Goal: Information Seeking & Learning: Learn about a topic

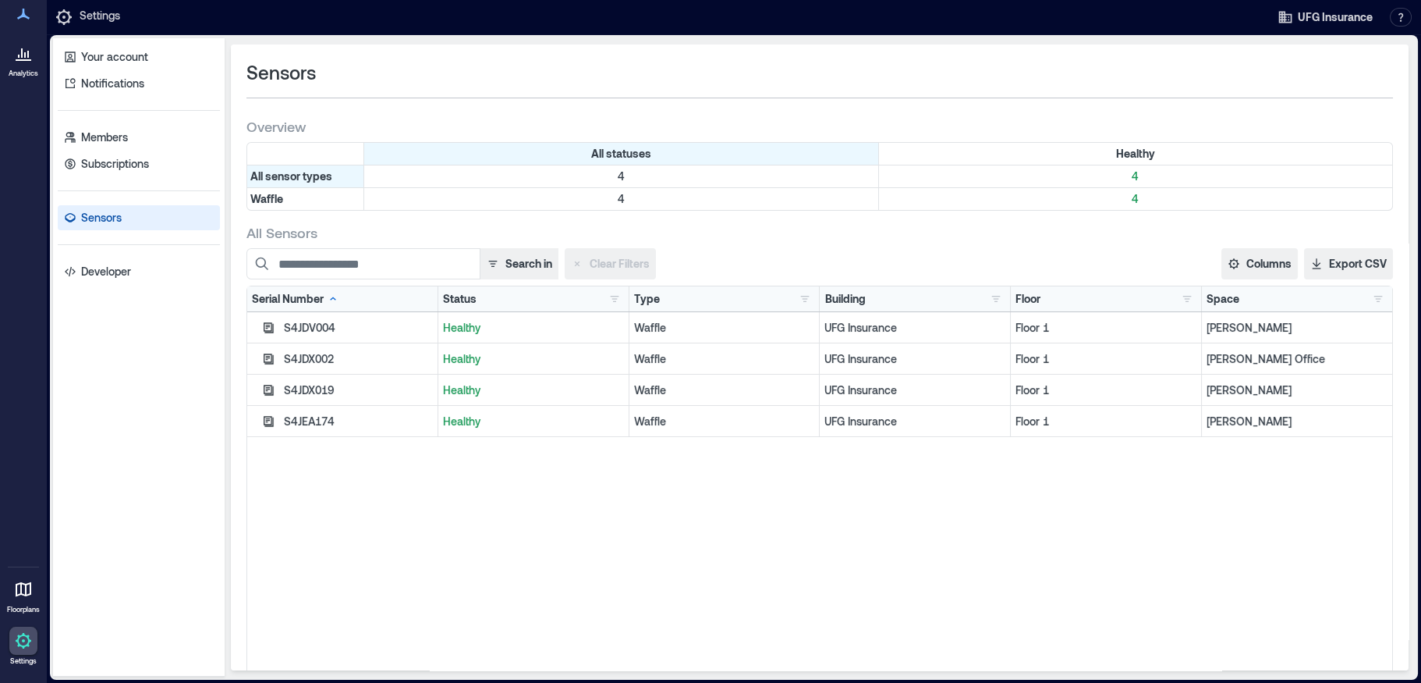
drag, startPoint x: 0, startPoint y: 0, endPoint x: 32, endPoint y: 62, distance: 69.4
click at [32, 62] on icon at bounding box center [23, 53] width 19 height 19
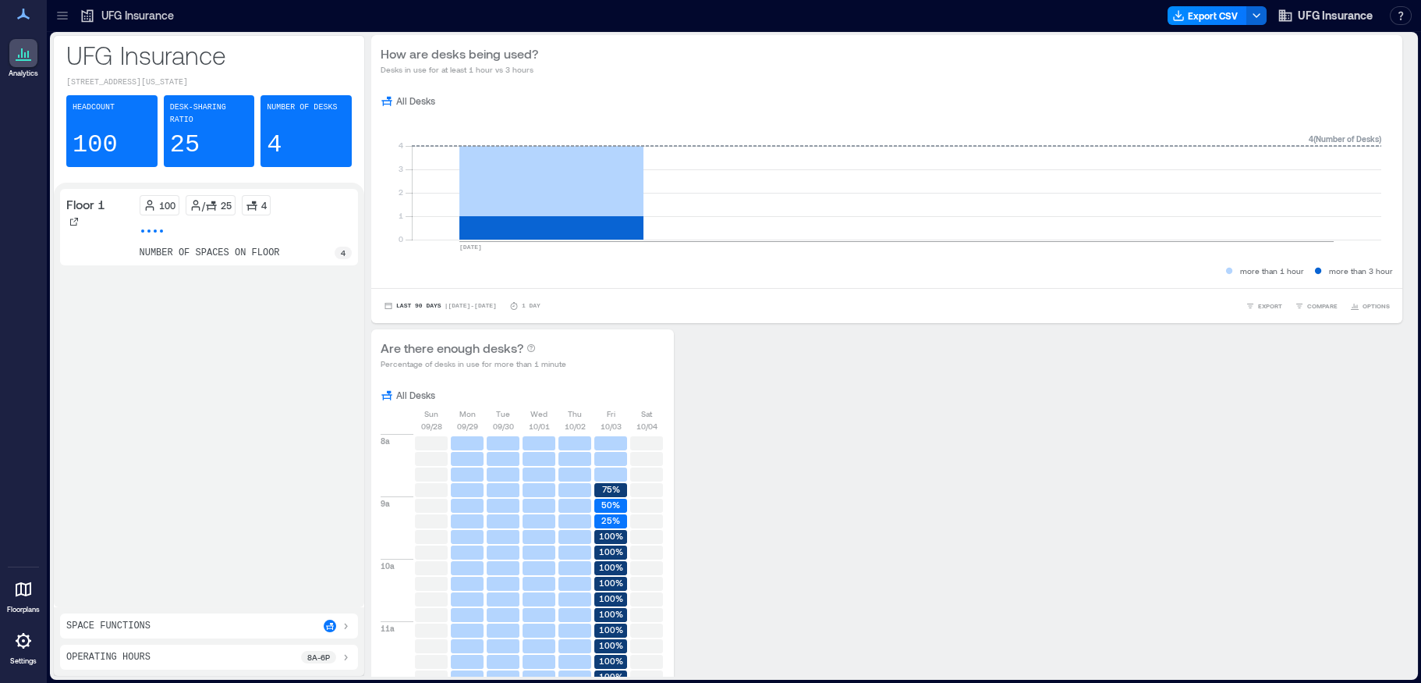
click at [275, 113] on p "Number of Desks" at bounding box center [302, 107] width 70 height 12
click at [255, 201] on icon at bounding box center [251, 205] width 10 height 9
click at [347, 246] on div "4" at bounding box center [343, 252] width 17 height 12
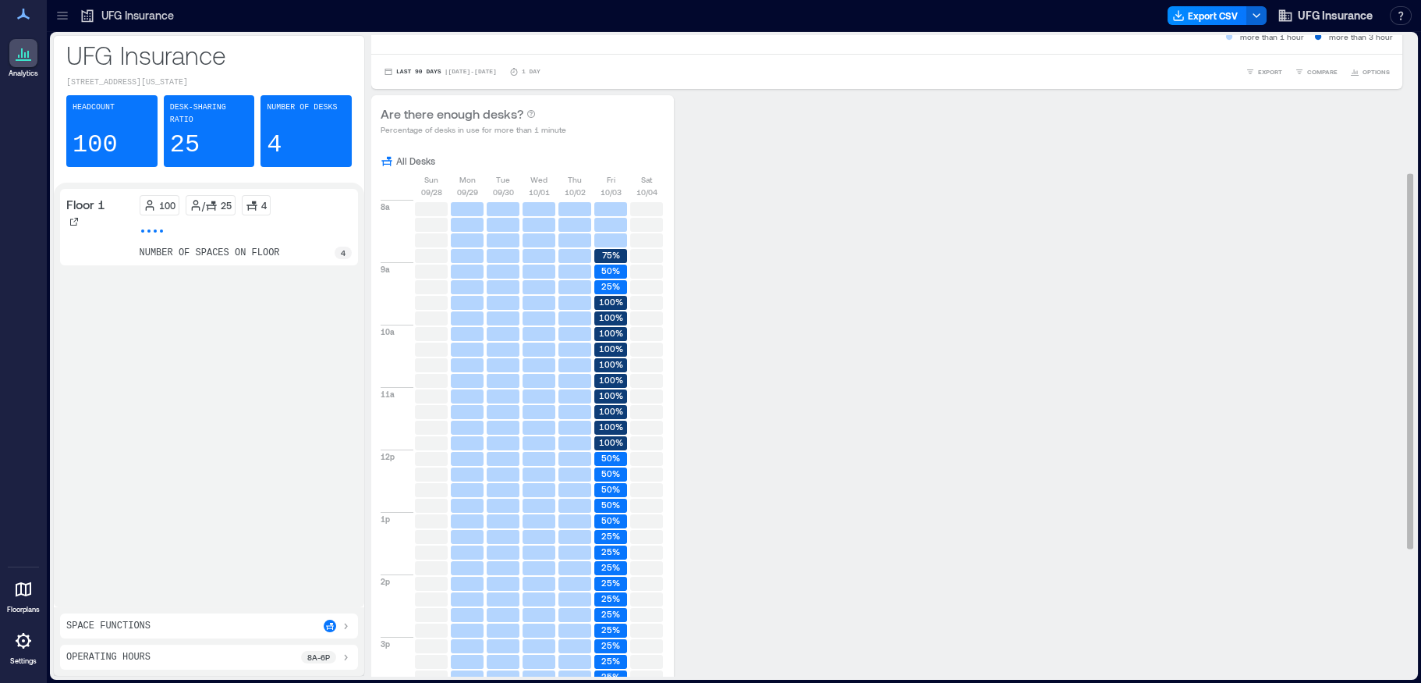
click at [612, 328] on text "100%" at bounding box center [611, 333] width 24 height 10
click at [612, 332] on text "100%" at bounding box center [611, 333] width 24 height 10
click at [613, 359] on text "100%" at bounding box center [611, 364] width 24 height 10
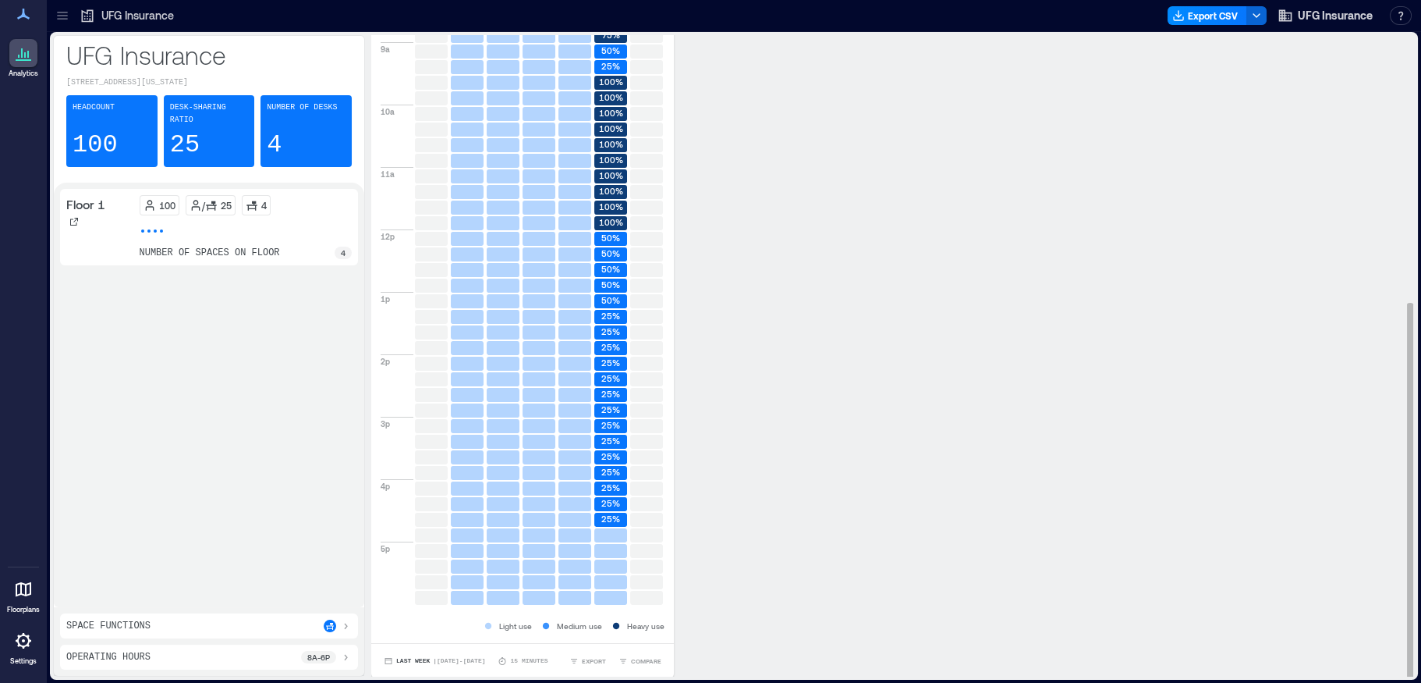
scroll to position [0, 0]
click at [611, 514] on text "25%" at bounding box center [610, 518] width 19 height 10
click at [442, 661] on span "| [DATE] - [DATE]" at bounding box center [459, 661] width 52 height 0
click at [418, 607] on span "Last 3 Weeks" at bounding box center [424, 609] width 58 height 11
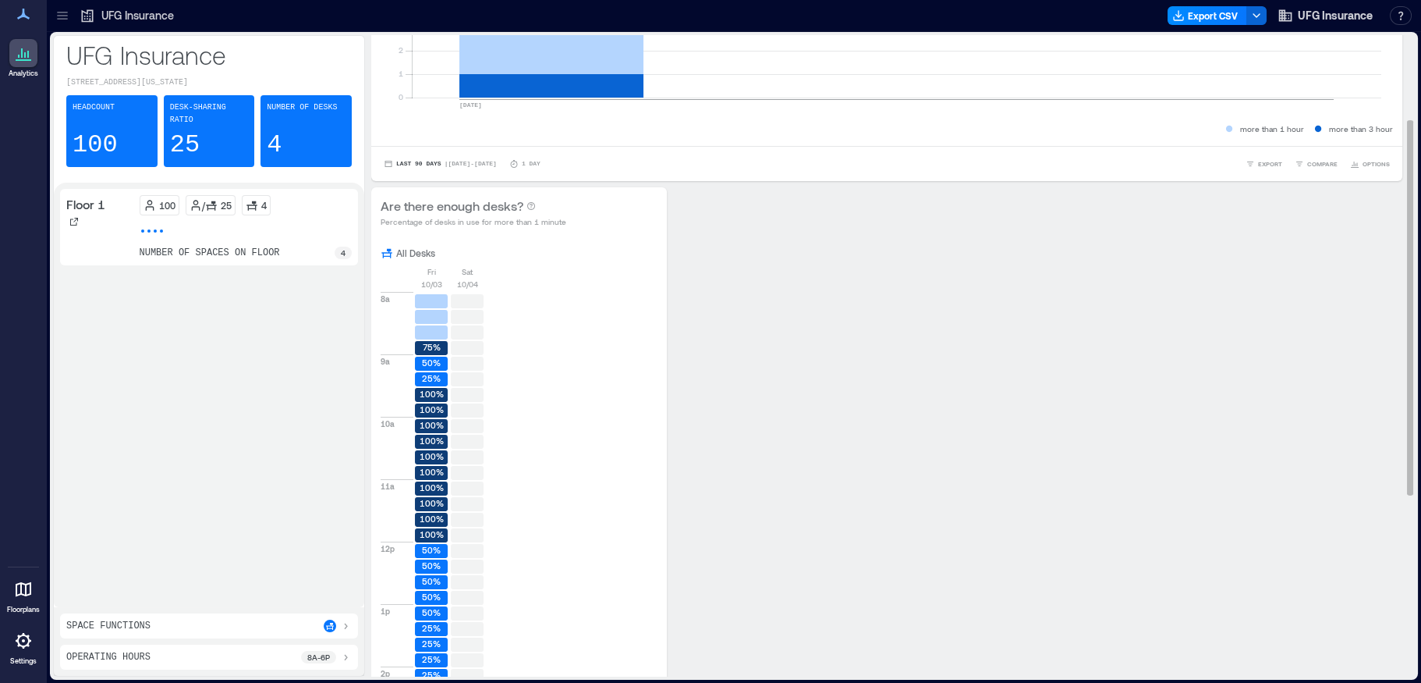
scroll to position [220, 0]
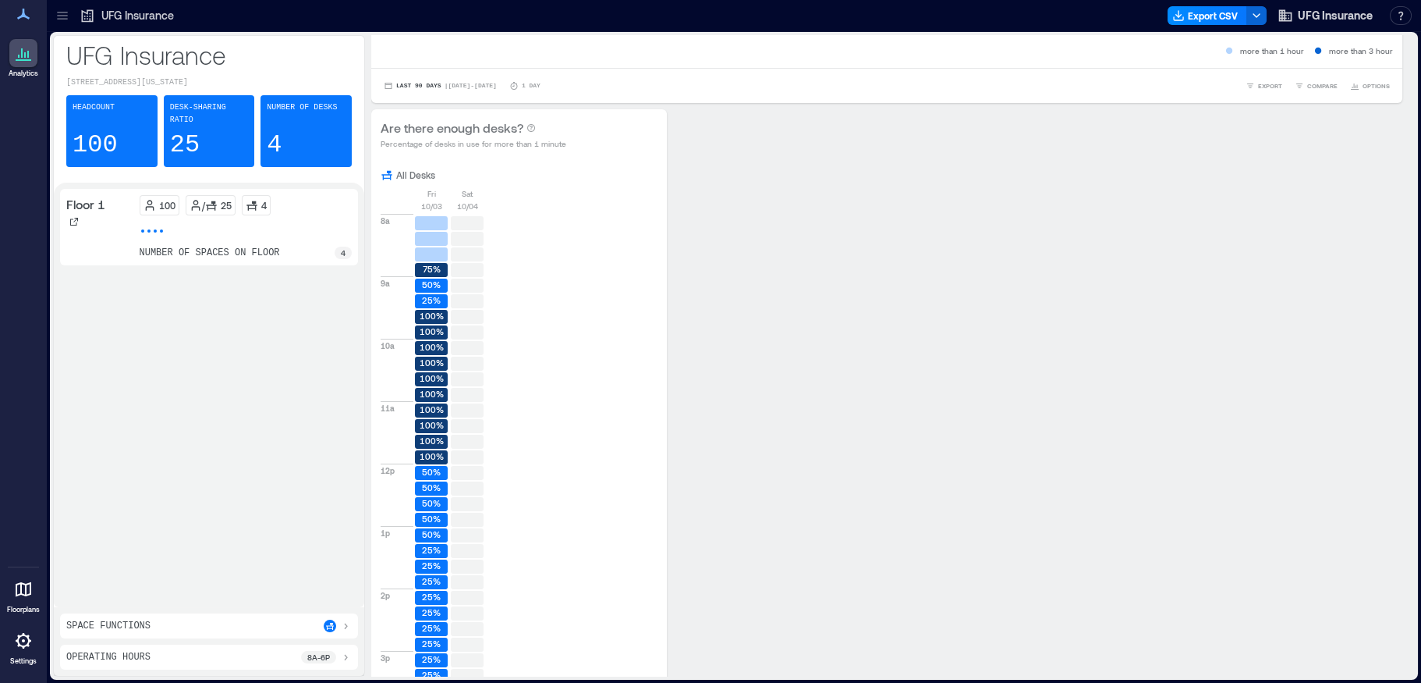
click at [222, 128] on div "Desk-sharing ratio 25" at bounding box center [209, 131] width 91 height 72
click at [133, 131] on div "Headcount 100" at bounding box center [111, 131] width 91 height 72
click at [18, 16] on icon at bounding box center [23, 14] width 19 height 19
click at [22, 51] on icon at bounding box center [23, 53] width 19 height 19
click at [1363, 89] on span "OPTIONS" at bounding box center [1376, 85] width 27 height 9
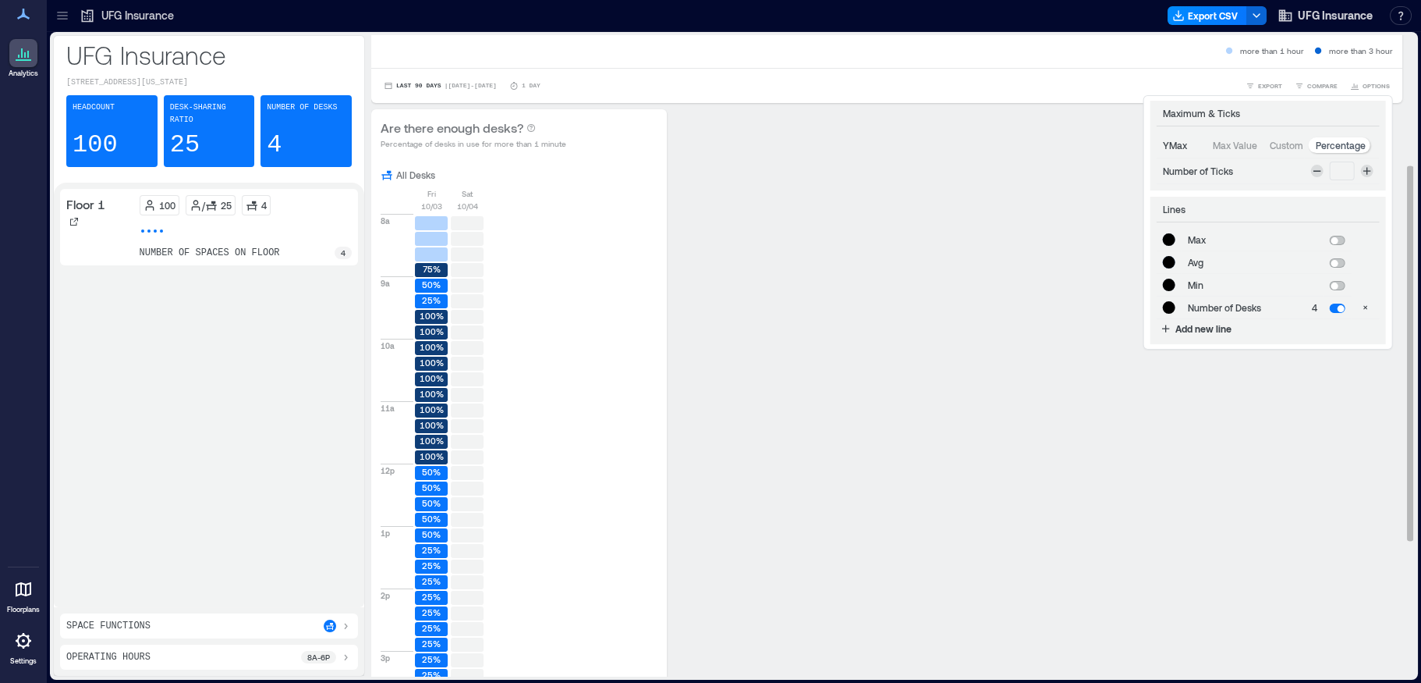
click at [1165, 143] on p "YMax" at bounding box center [1175, 145] width 24 height 12
click at [1310, 83] on span "COMPARE" at bounding box center [1322, 85] width 30 height 9
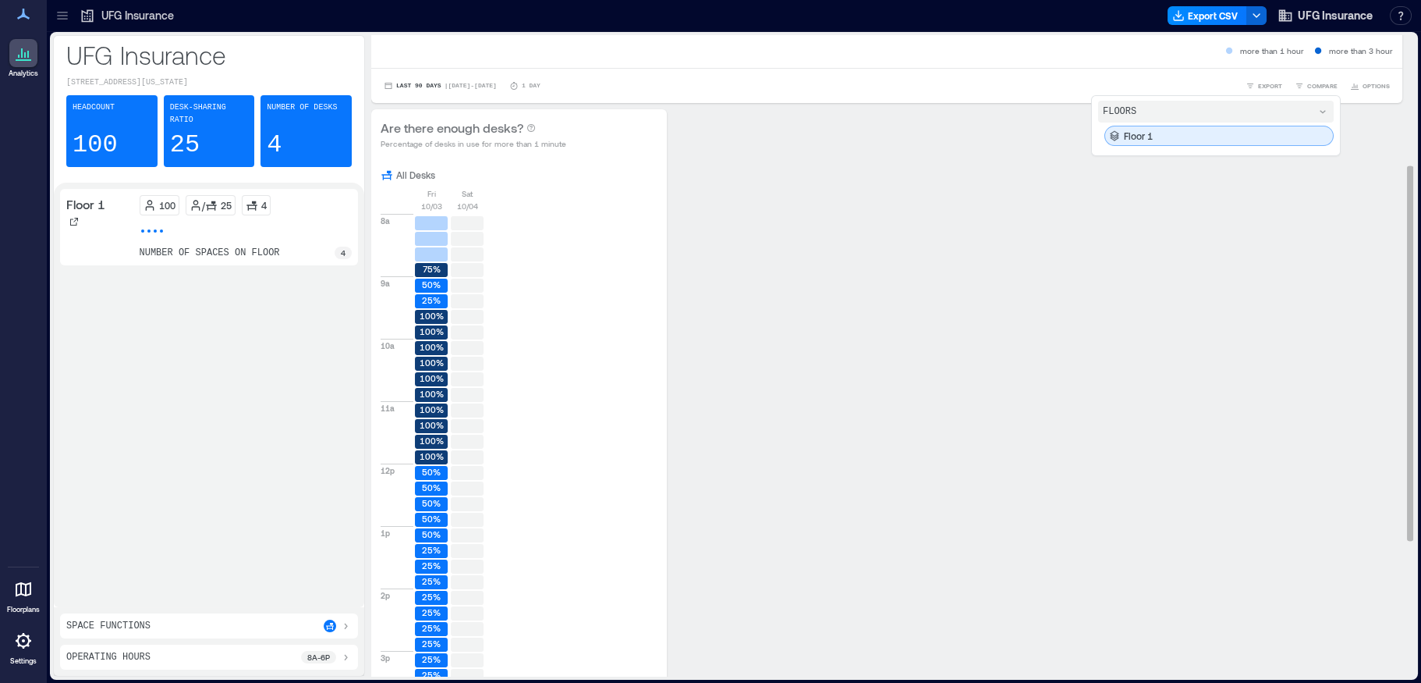
click at [1125, 137] on p "Floor 1" at bounding box center [1138, 135] width 29 height 12
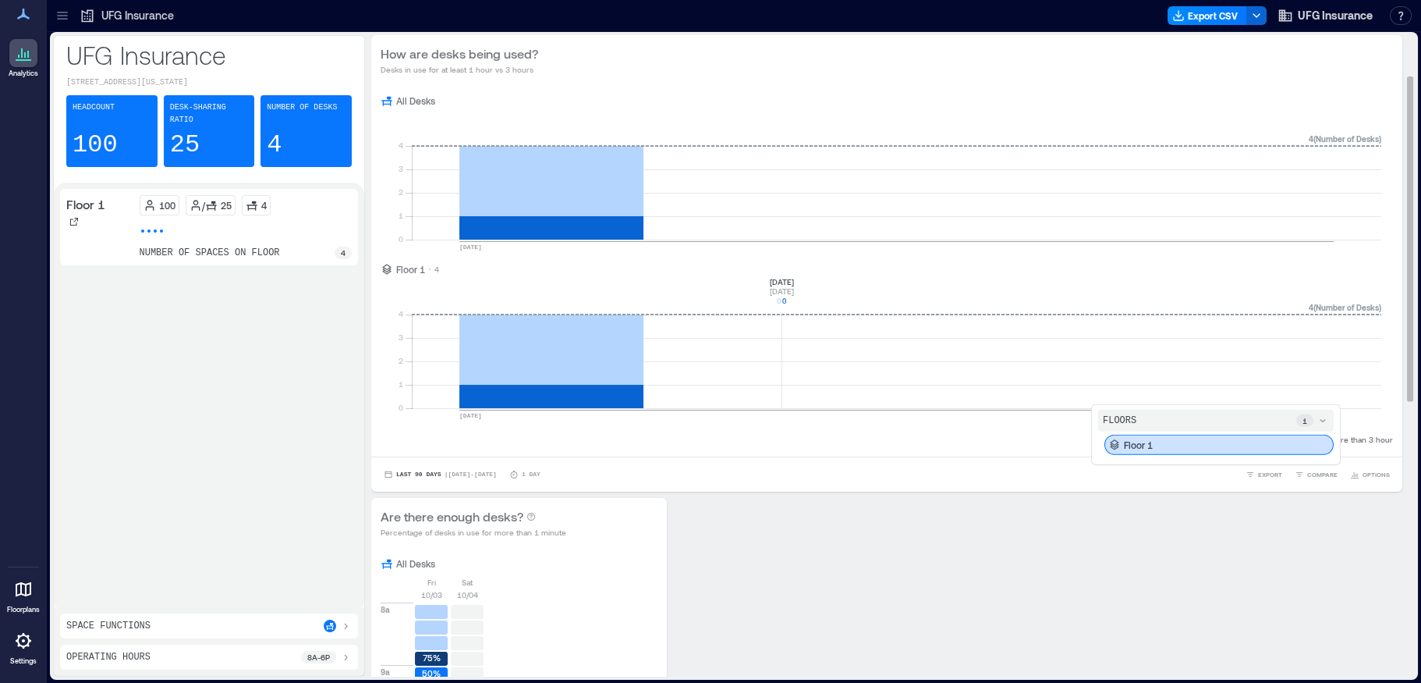
scroll to position [78, 0]
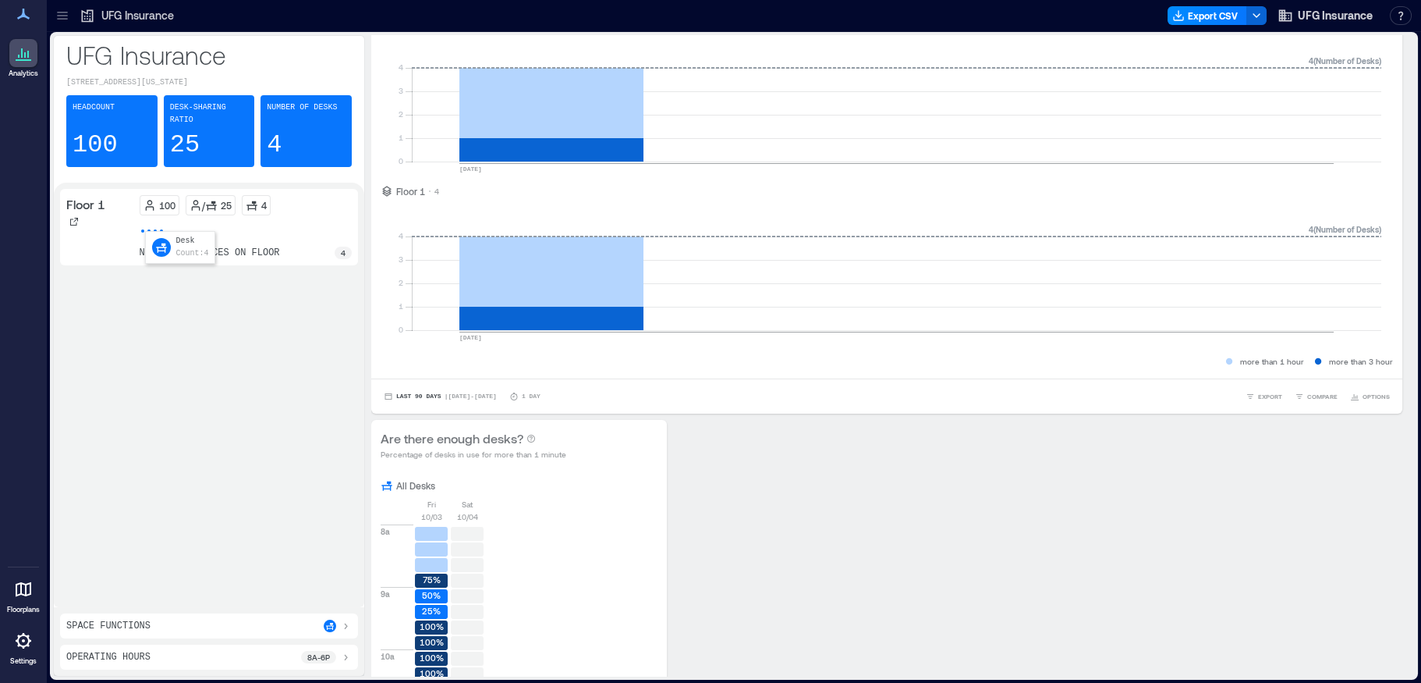
click at [150, 229] on span at bounding box center [148, 230] width 3 height 3
click at [346, 246] on div "4" at bounding box center [343, 252] width 17 height 12
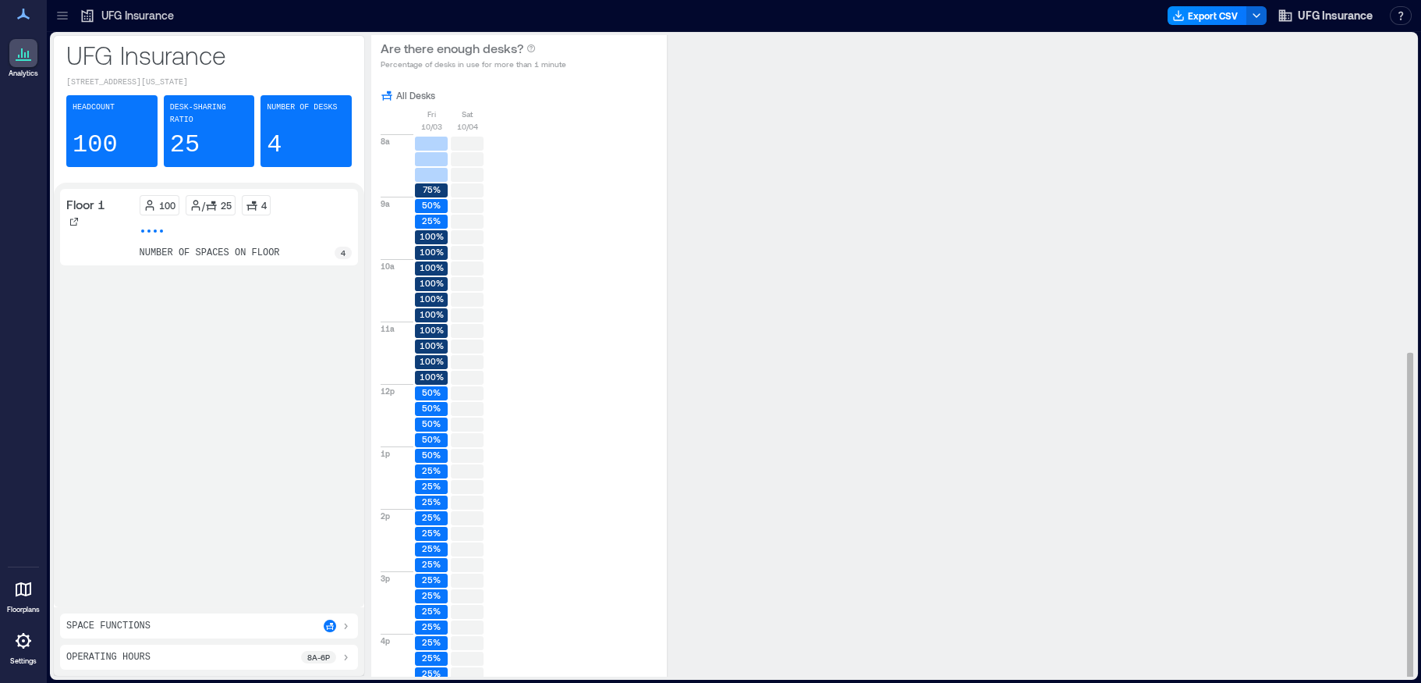
scroll to position [622, 0]
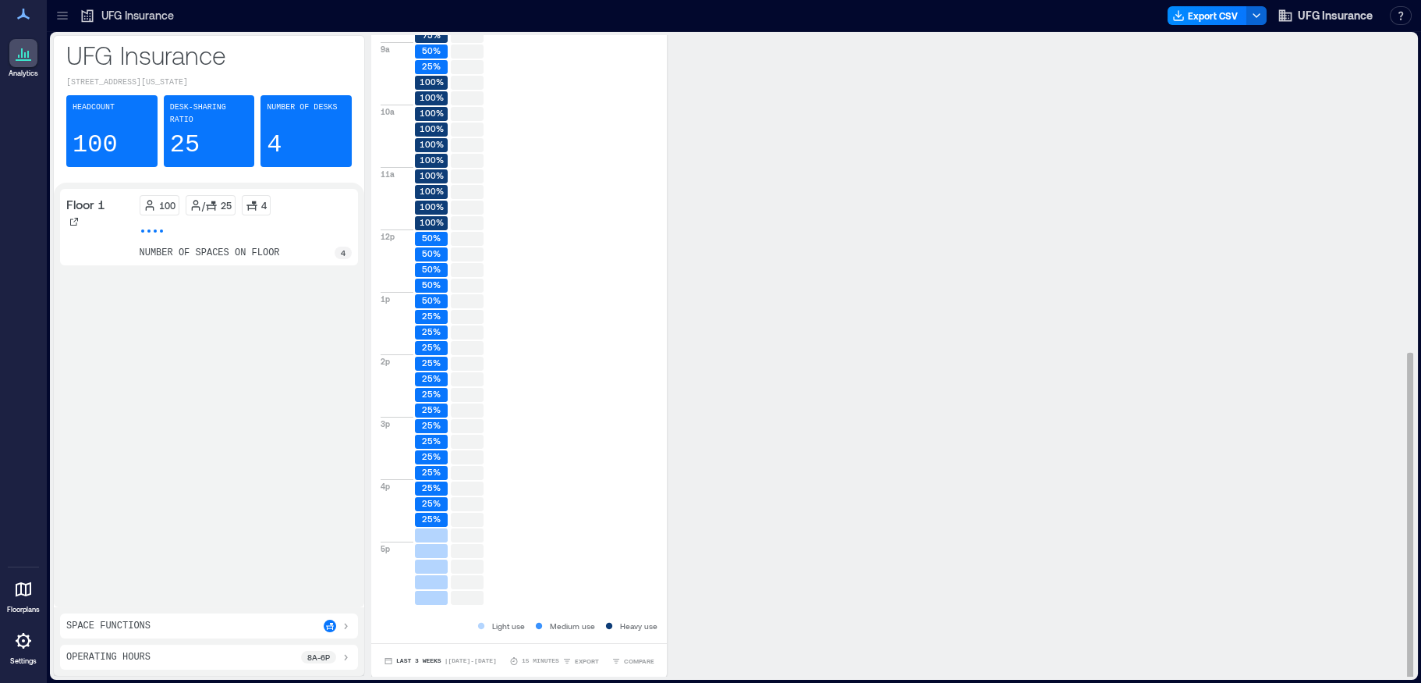
click at [416, 170] on rect at bounding box center [431, 176] width 33 height 14
click at [427, 170] on text "100%" at bounding box center [432, 175] width 24 height 10
click at [476, 661] on span "| [DATE] - [DATE]" at bounding box center [471, 661] width 52 height 0
click at [429, 626] on span "Custom" at bounding box center [412, 631] width 34 height 11
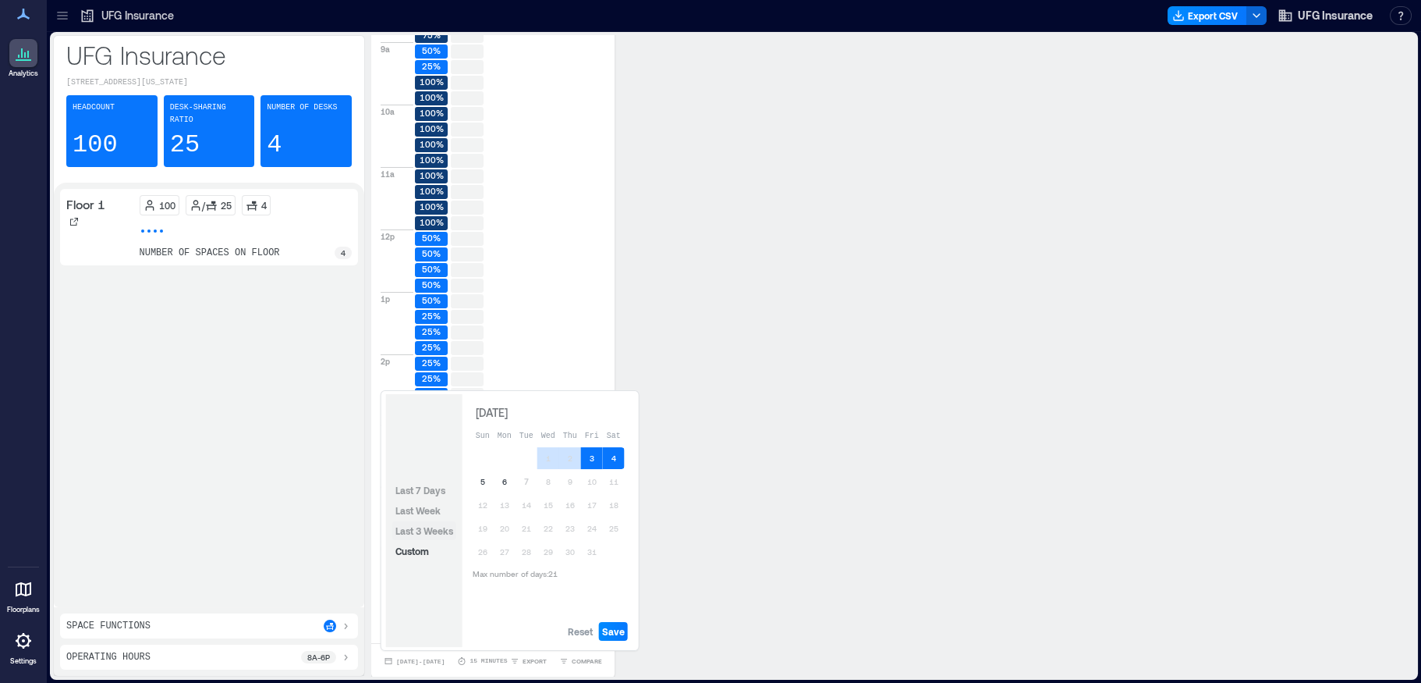
click at [409, 528] on span "Last 3 Weeks" at bounding box center [424, 530] width 58 height 11
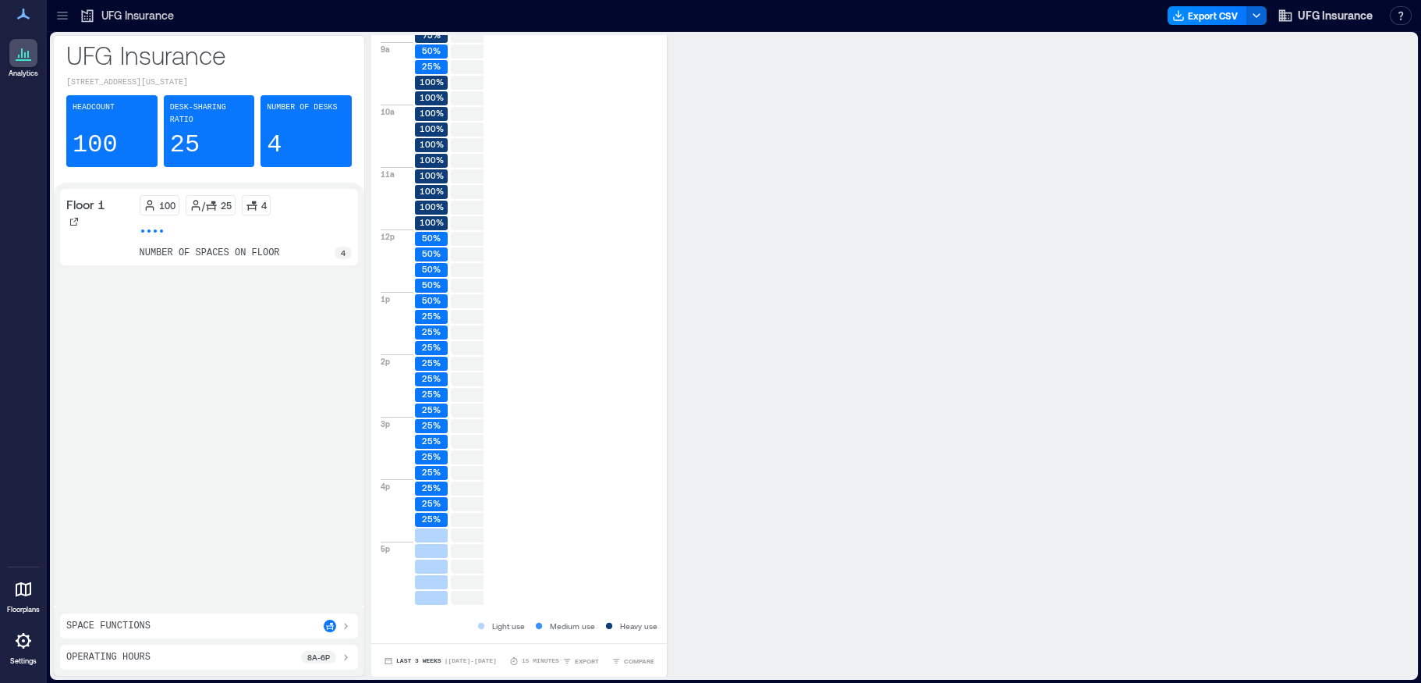
click at [347, 622] on icon at bounding box center [345, 625] width 12 height 12
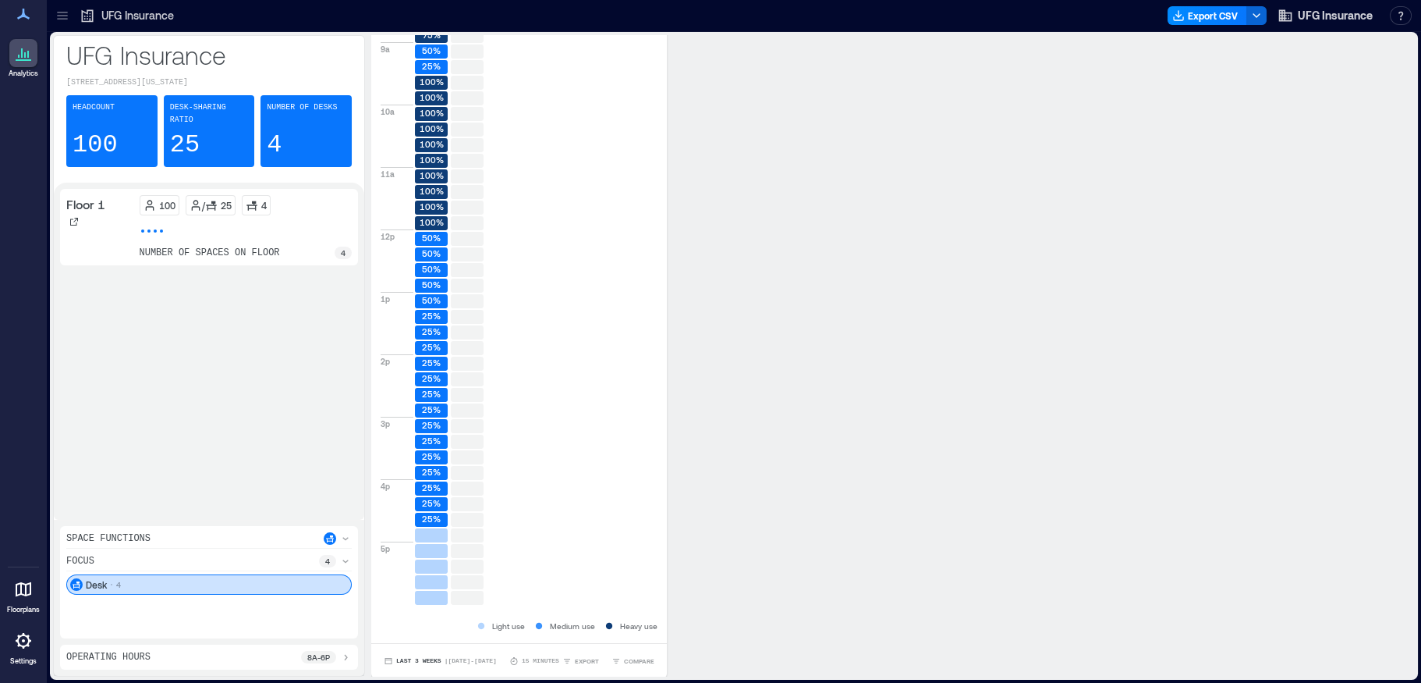
click at [236, 587] on div "Desk 4" at bounding box center [208, 584] width 285 height 20
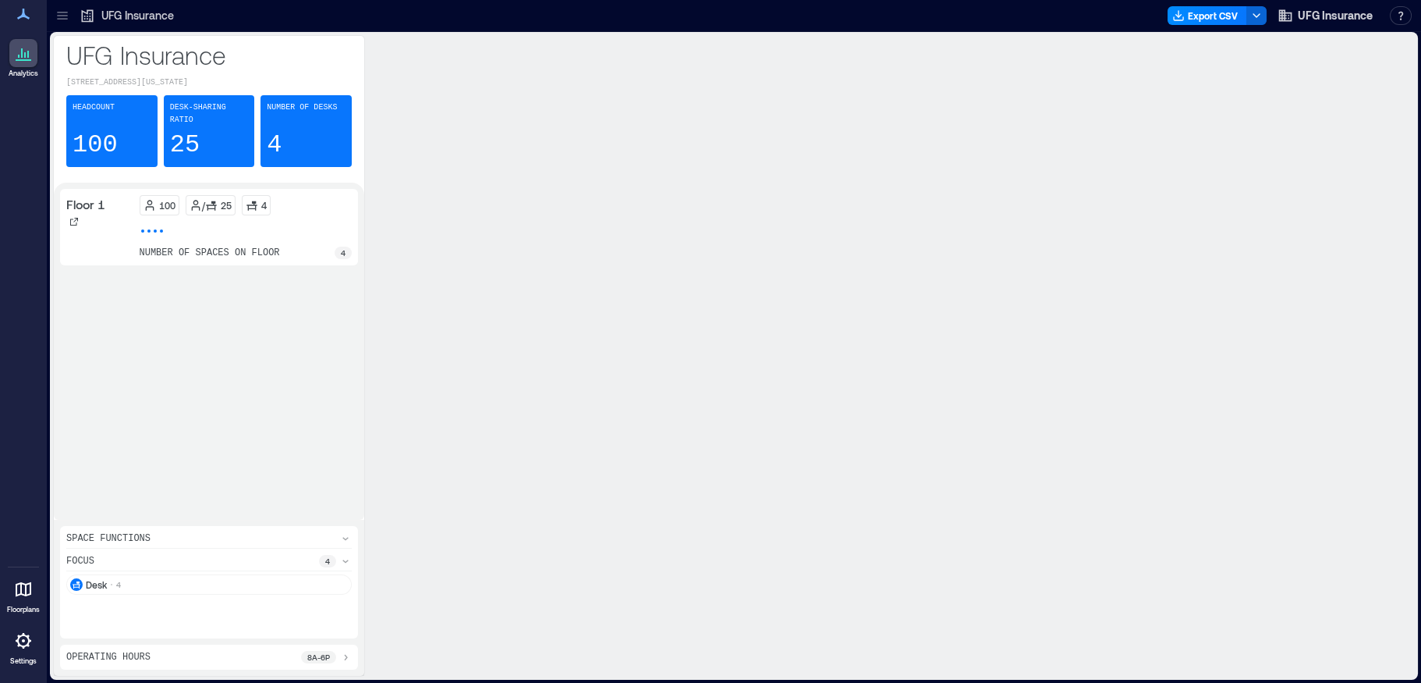
click at [342, 559] on icon at bounding box center [345, 561] width 12 height 12
click at [339, 584] on icon at bounding box center [345, 584] width 12 height 12
click at [94, 129] on p "100" at bounding box center [95, 144] width 45 height 31
click at [161, 199] on p "100" at bounding box center [167, 205] width 16 height 12
click at [153, 223] on div "100 / 25 4 number of spaces on floor 4" at bounding box center [246, 227] width 213 height 64
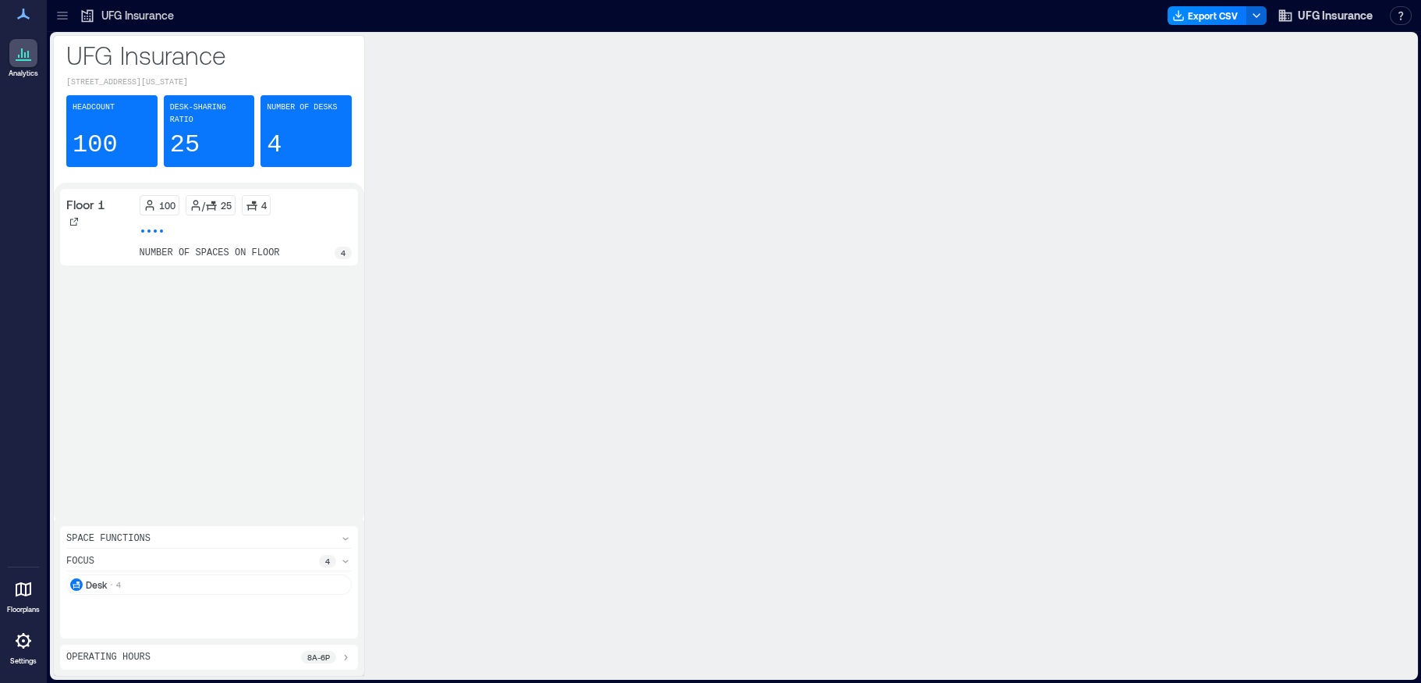
click at [154, 228] on div at bounding box center [155, 231] width 6 height 6
click at [155, 229] on span at bounding box center [155, 230] width 3 height 3
